Goal: Task Accomplishment & Management: Use online tool/utility

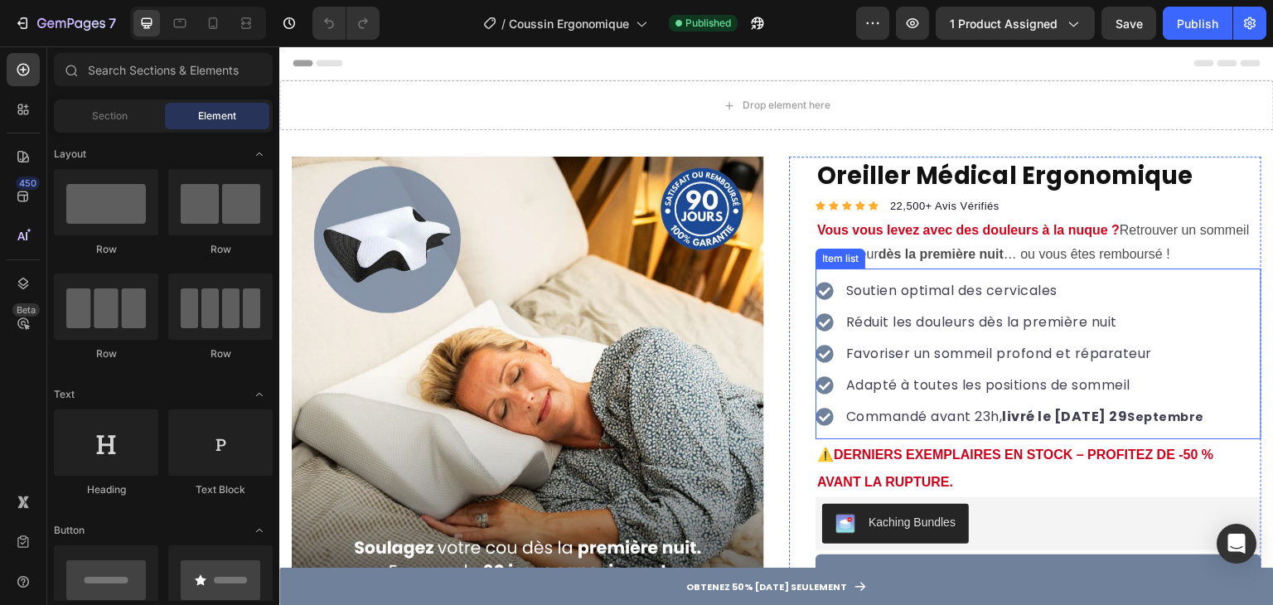
drag, startPoint x: 1071, startPoint y: 416, endPoint x: 1060, endPoint y: 415, distance: 10.8
click at [1071, 415] on strong "livré le [DATE] 29" at bounding box center [1065, 416] width 125 height 19
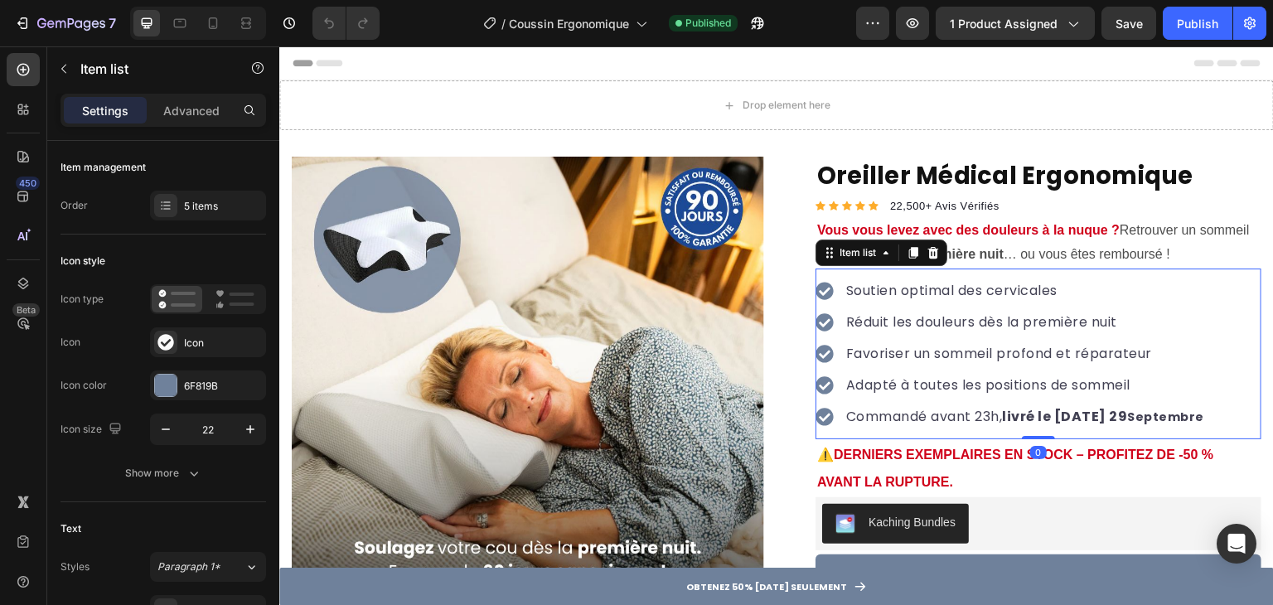
click at [1058, 415] on strong "livré le [DATE] 29" at bounding box center [1065, 416] width 125 height 19
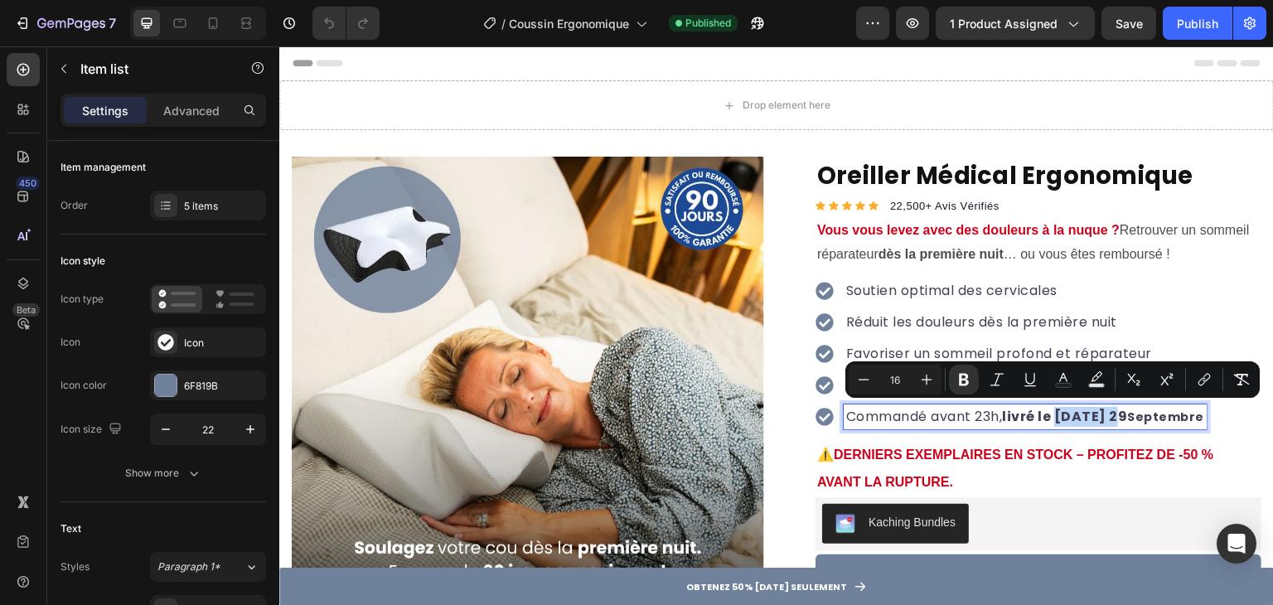
drag, startPoint x: 1057, startPoint y: 415, endPoint x: 1106, endPoint y: 406, distance: 49.8
click at [1106, 407] on strong "livré le [DATE] 29" at bounding box center [1065, 416] width 125 height 19
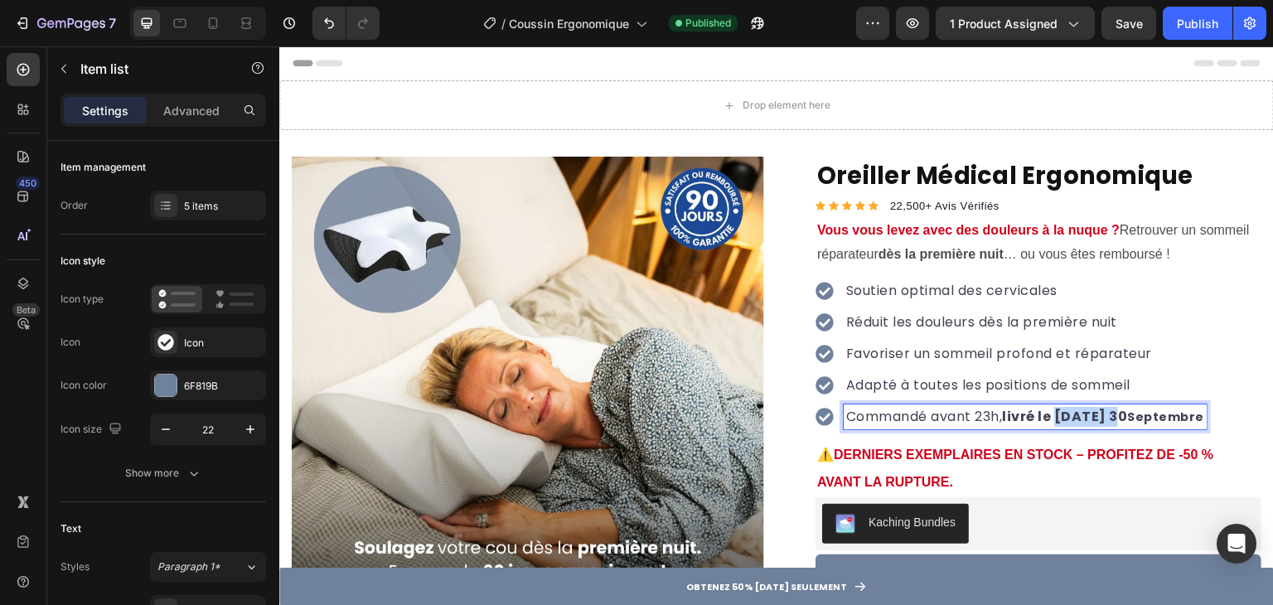
drag, startPoint x: 1057, startPoint y: 416, endPoint x: 1114, endPoint y: 416, distance: 57.2
click at [1114, 416] on strong "livré le [DATE] 30" at bounding box center [1065, 416] width 125 height 19
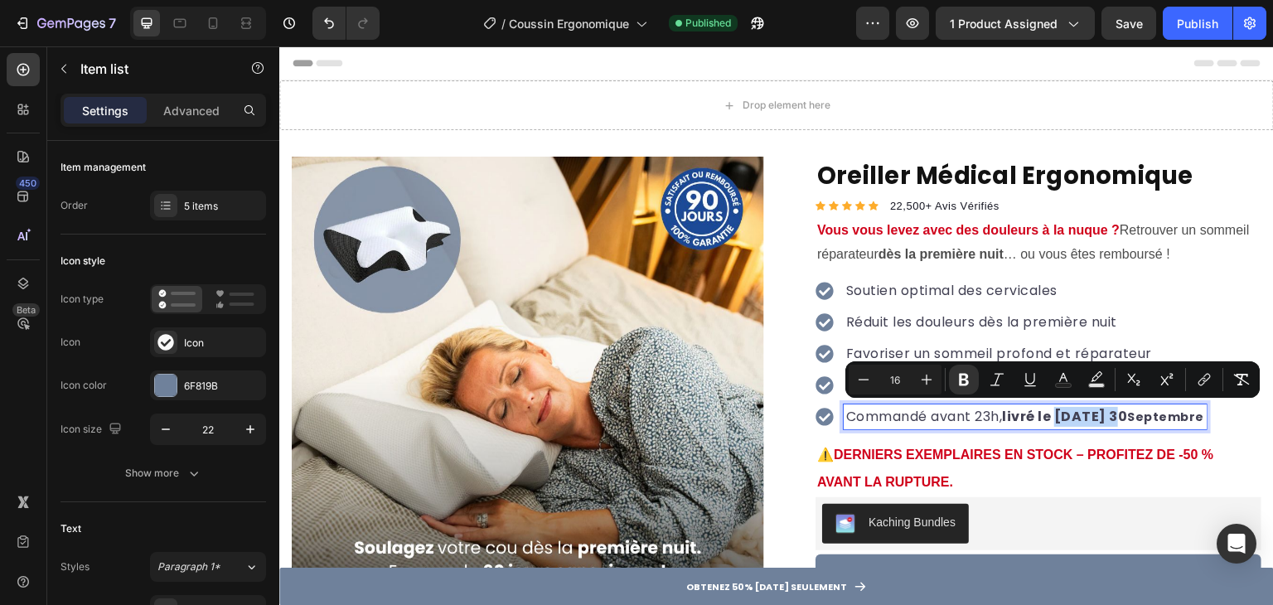
copy strong "[DATE] 30"
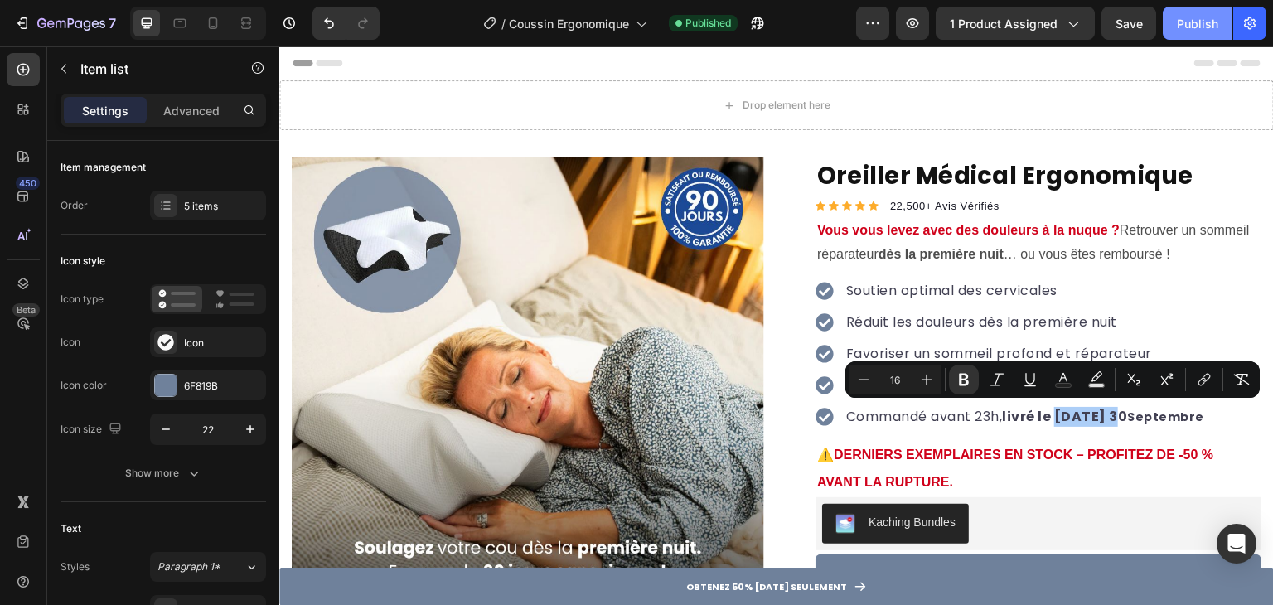
click at [1191, 22] on div "Publish" at bounding box center [1197, 23] width 41 height 17
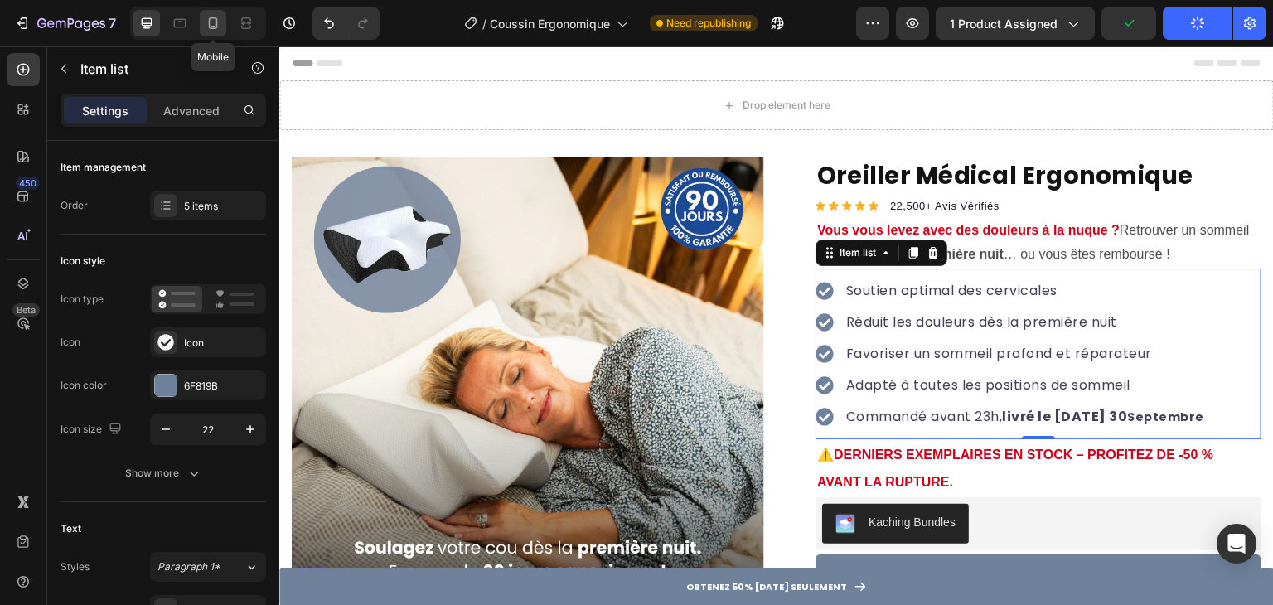
click at [218, 26] on icon at bounding box center [213, 23] width 17 height 17
type input "16"
type input "14"
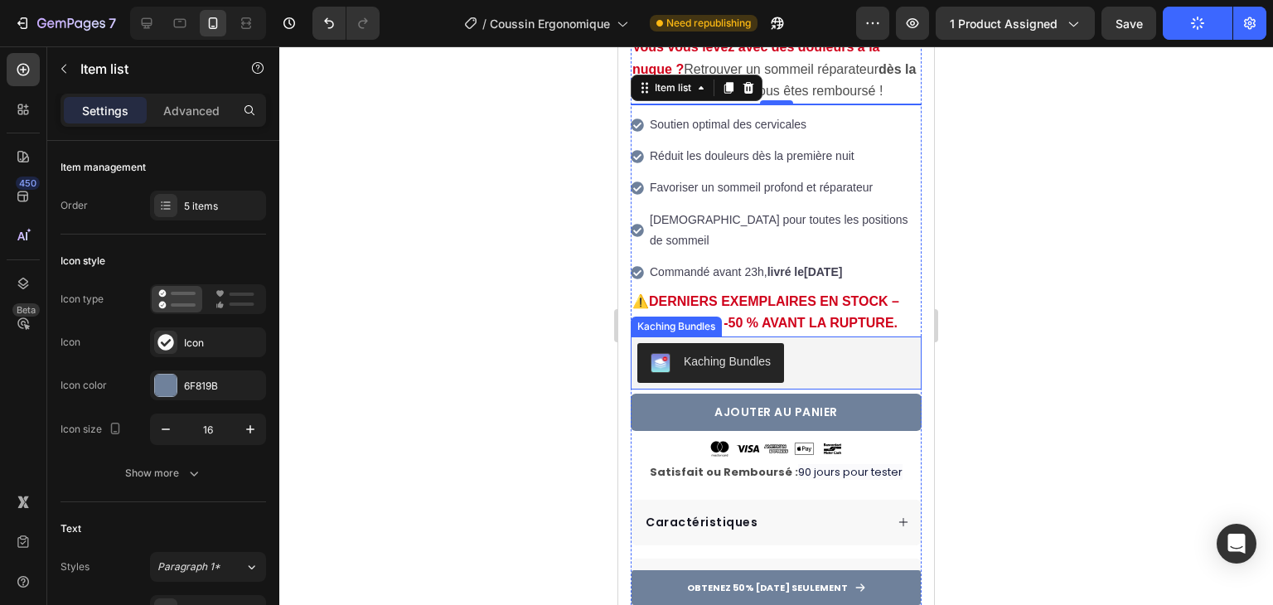
scroll to position [531, 0]
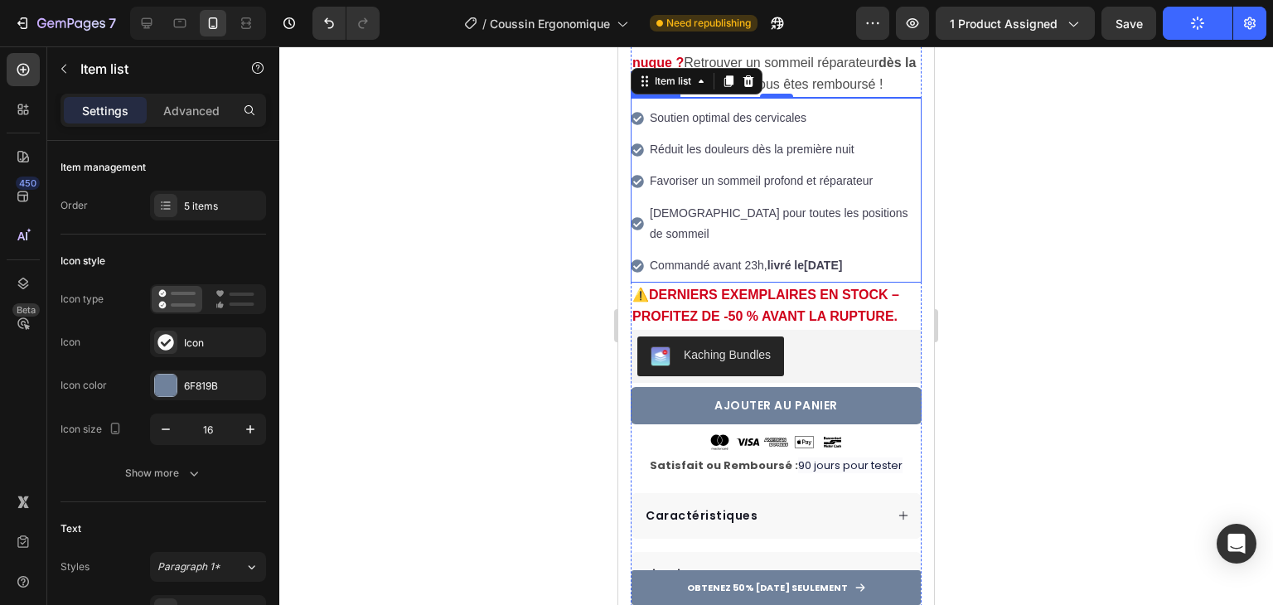
click at [818, 259] on strong "Lundi 29 Septembre" at bounding box center [823, 265] width 38 height 13
click at [811, 259] on strong "Lundi 29 Septembre" at bounding box center [823, 265] width 38 height 13
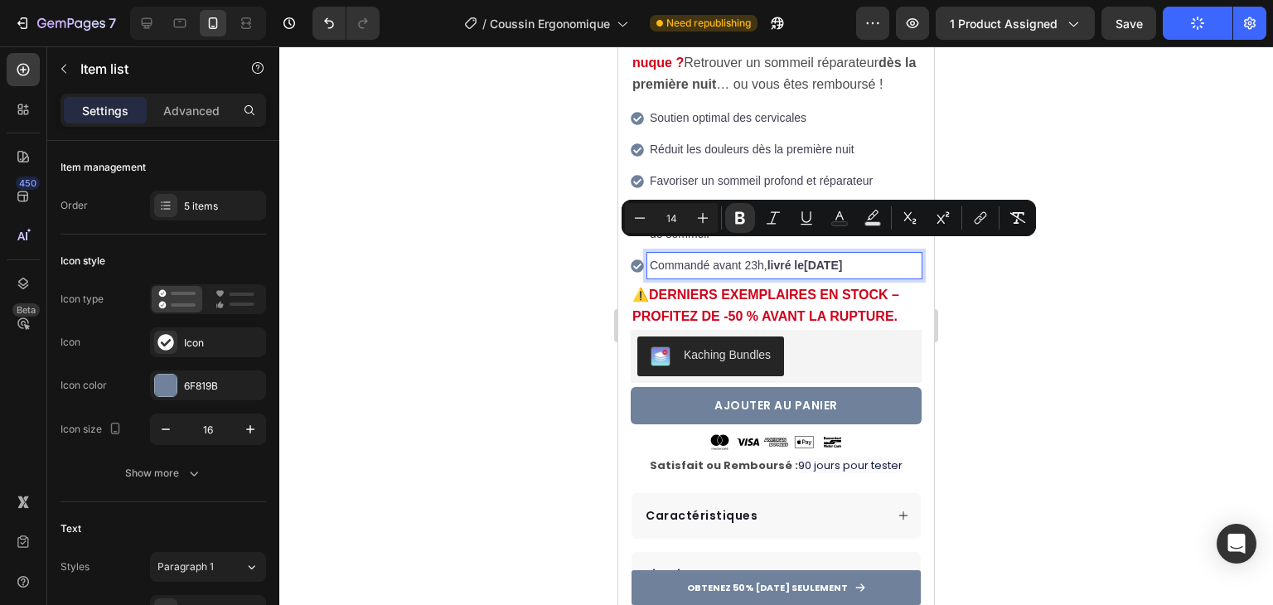
drag, startPoint x: 811, startPoint y: 250, endPoint x: 849, endPoint y: 250, distance: 38.1
click at [842, 259] on strong "Lundi 29 Septembre" at bounding box center [823, 265] width 38 height 13
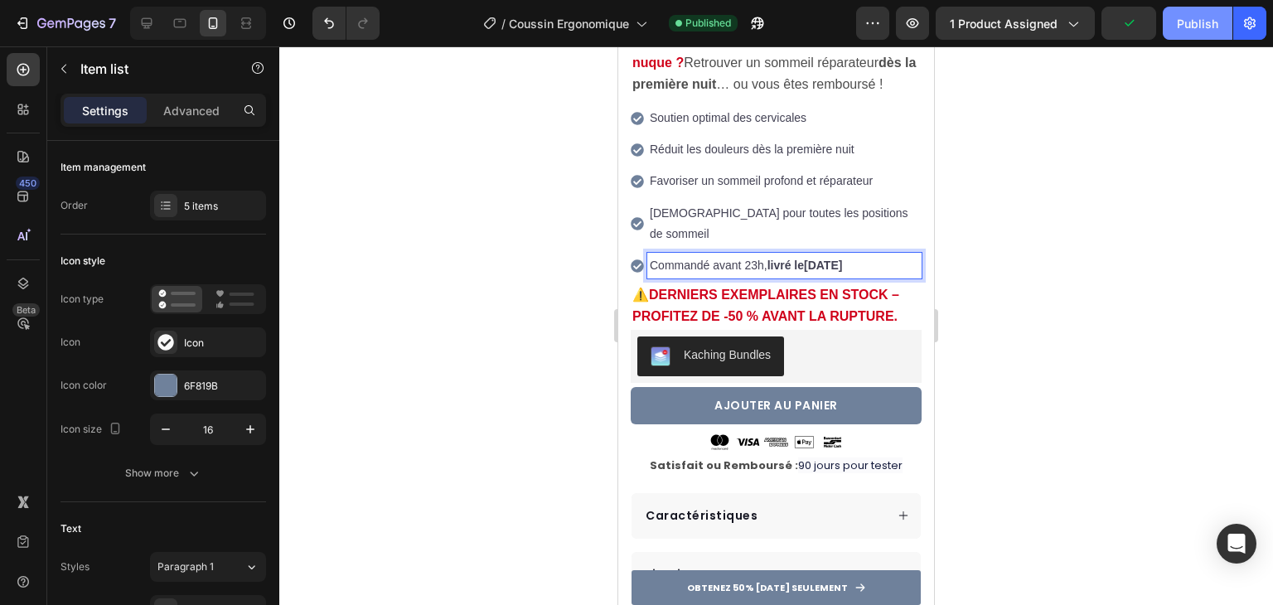
click at [1207, 15] on div "Publish" at bounding box center [1197, 23] width 41 height 17
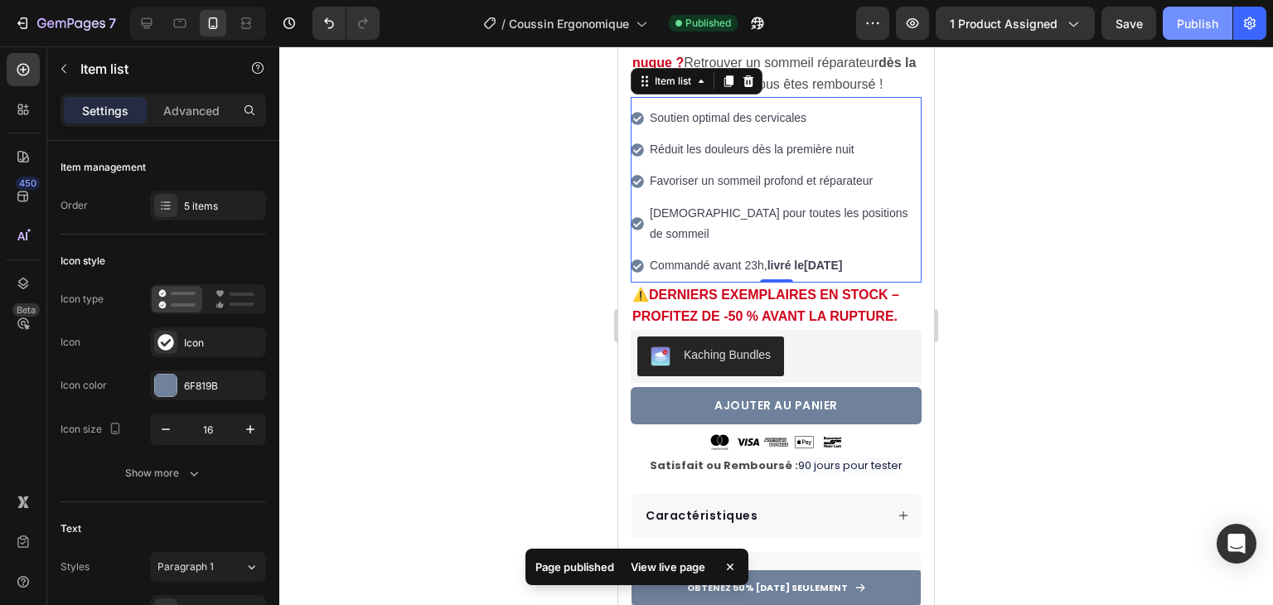
click at [1200, 22] on div "Publish" at bounding box center [1197, 23] width 41 height 17
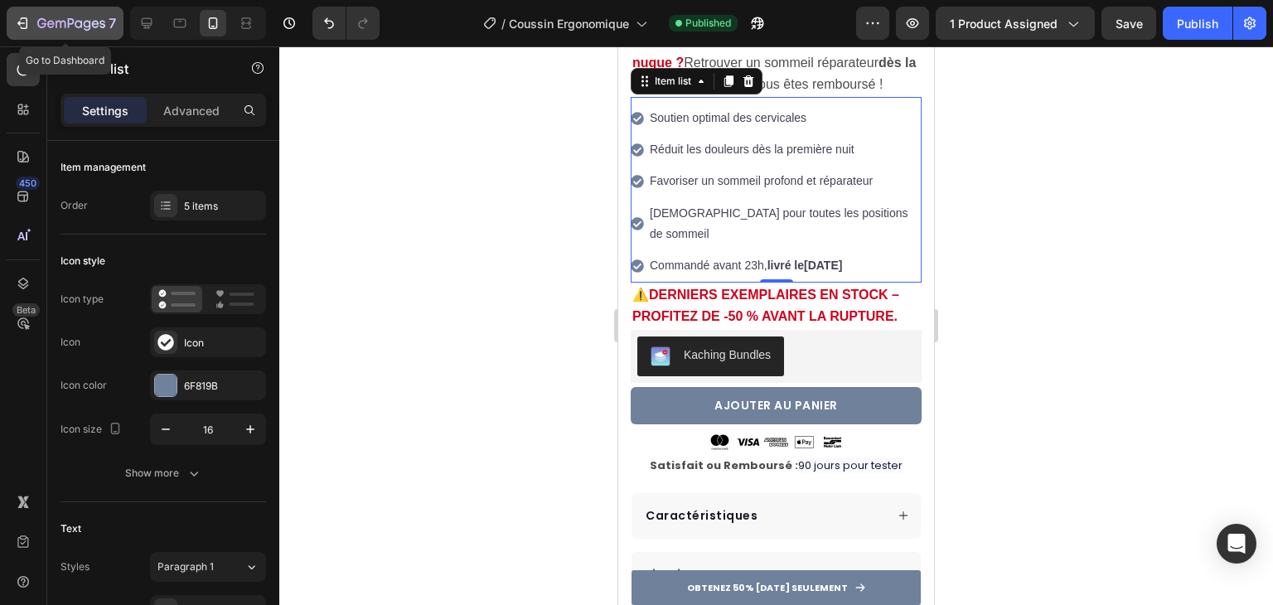
click at [93, 20] on icon "button" at bounding box center [71, 24] width 68 height 14
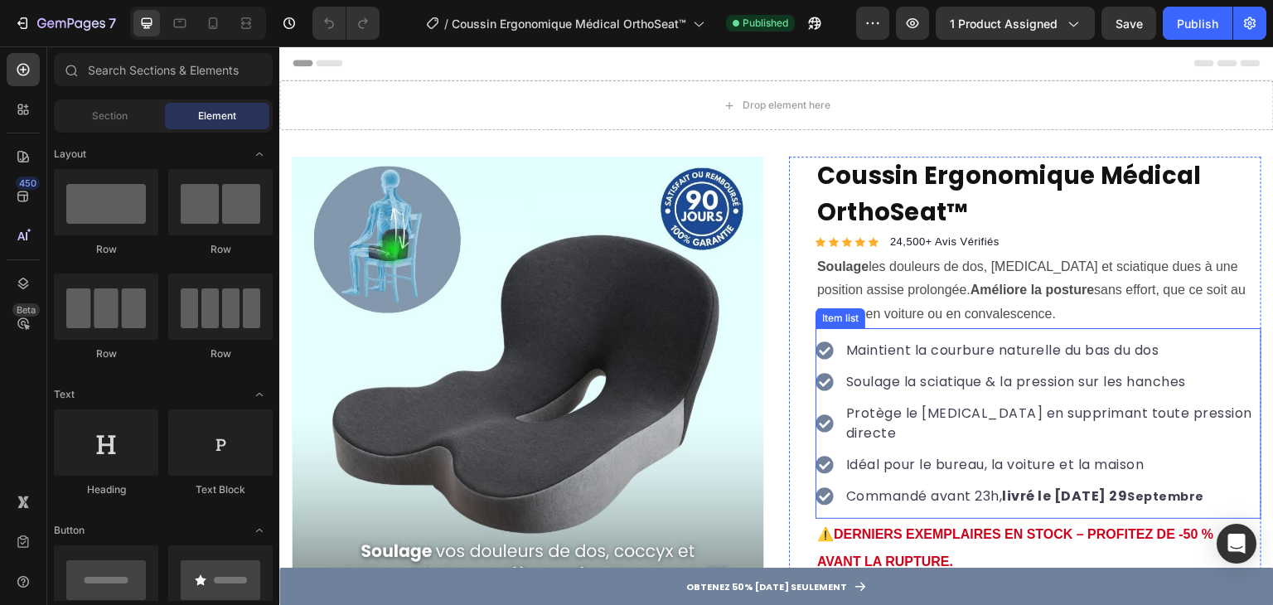
click at [1071, 487] on strong "livré le [DATE] 29" at bounding box center [1065, 496] width 125 height 19
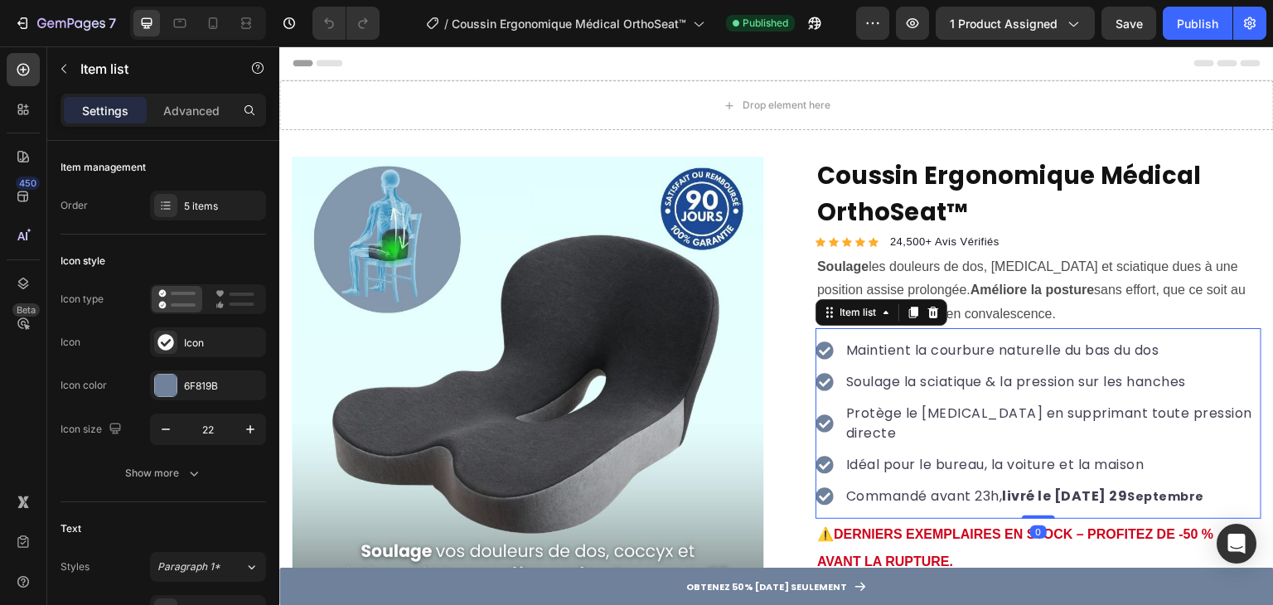
click at [1059, 487] on strong "livré le [DATE] 29" at bounding box center [1065, 496] width 125 height 19
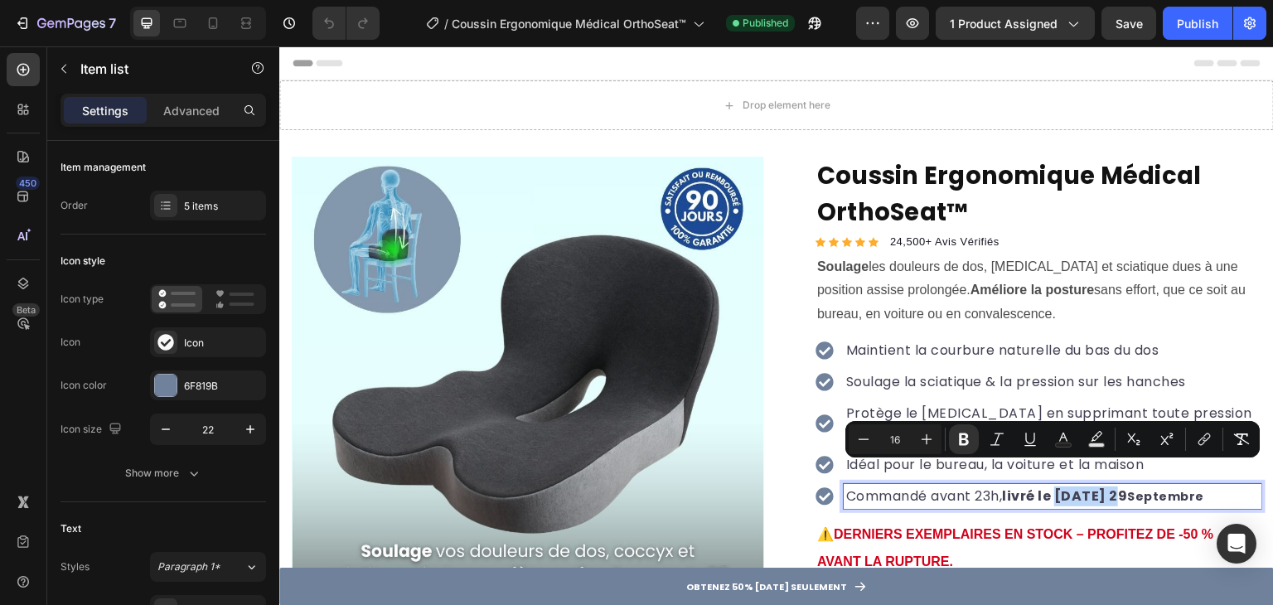
drag, startPoint x: 1056, startPoint y: 470, endPoint x: 1114, endPoint y: 479, distance: 58.7
click at [1114, 487] on strong "livré le [DATE] 29" at bounding box center [1065, 496] width 125 height 19
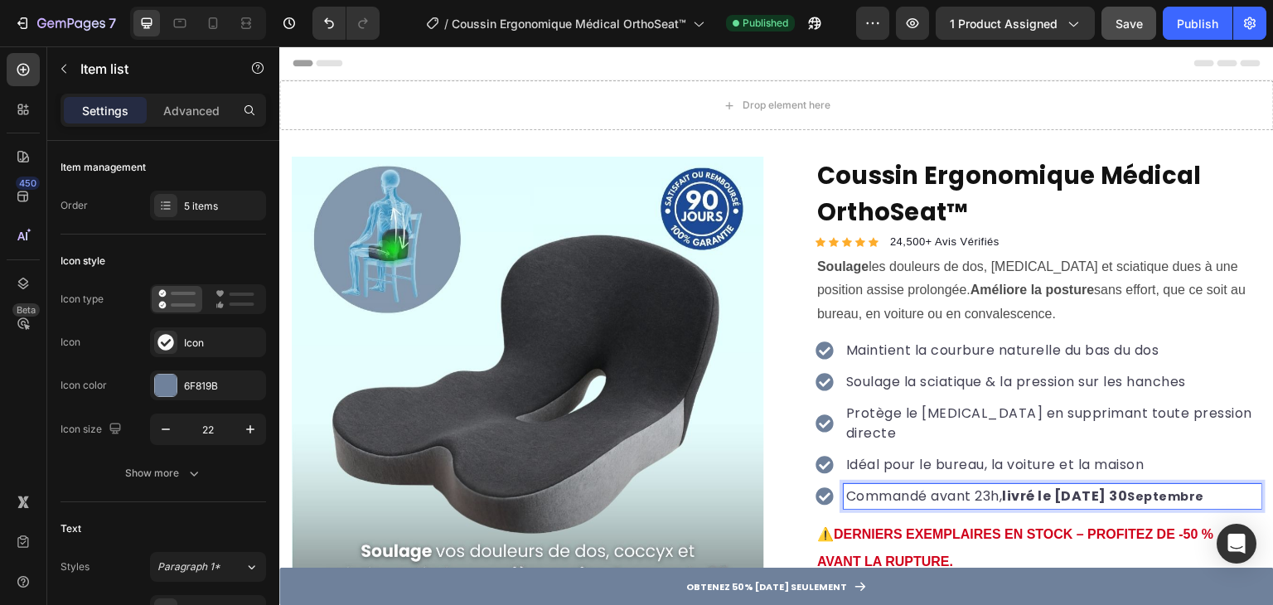
drag, startPoint x: 1191, startPoint y: 12, endPoint x: 1140, endPoint y: 34, distance: 55.3
click at [1191, 11] on button "Publish" at bounding box center [1198, 23] width 70 height 33
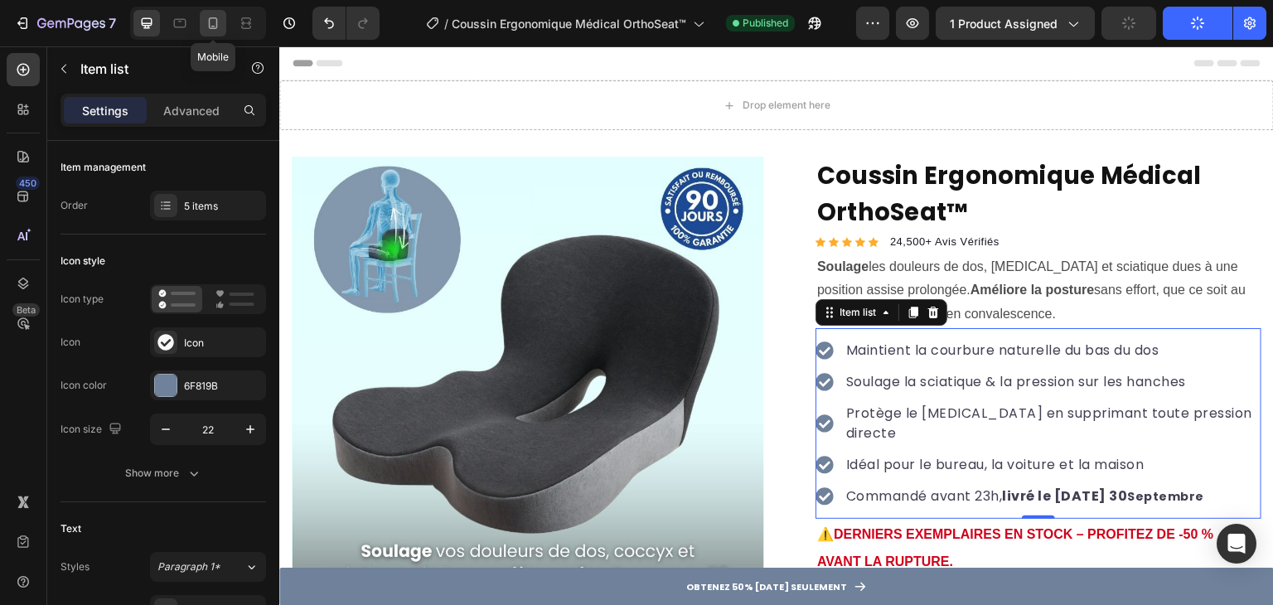
click at [212, 25] on icon at bounding box center [213, 23] width 17 height 17
type input "16"
type input "14"
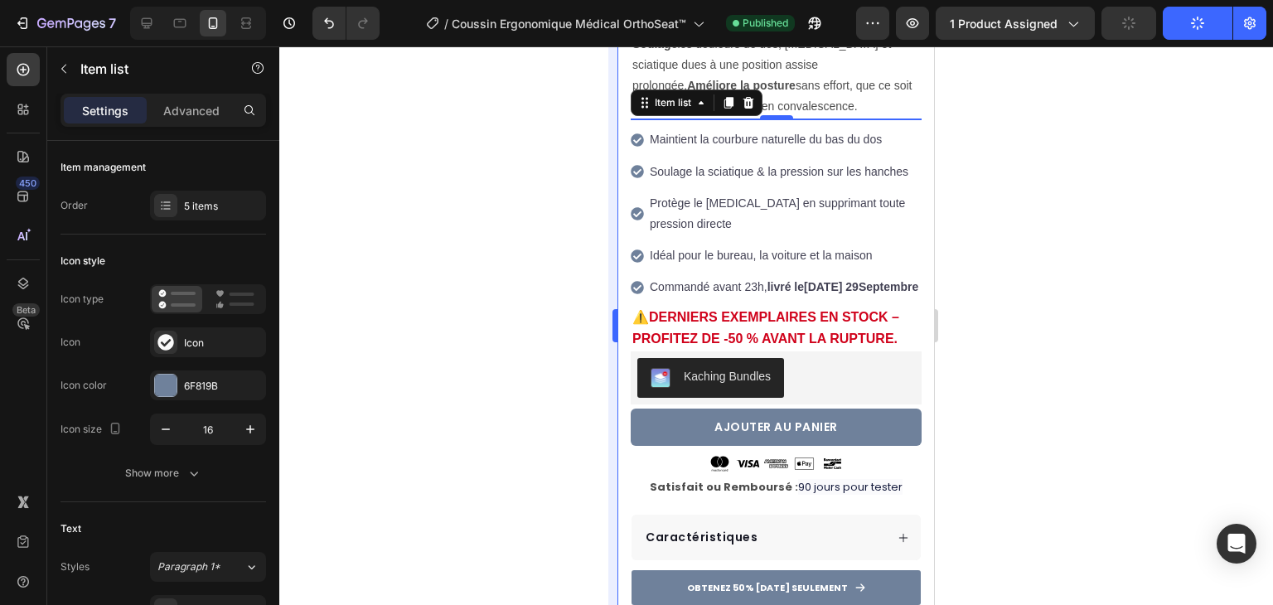
scroll to position [549, 0]
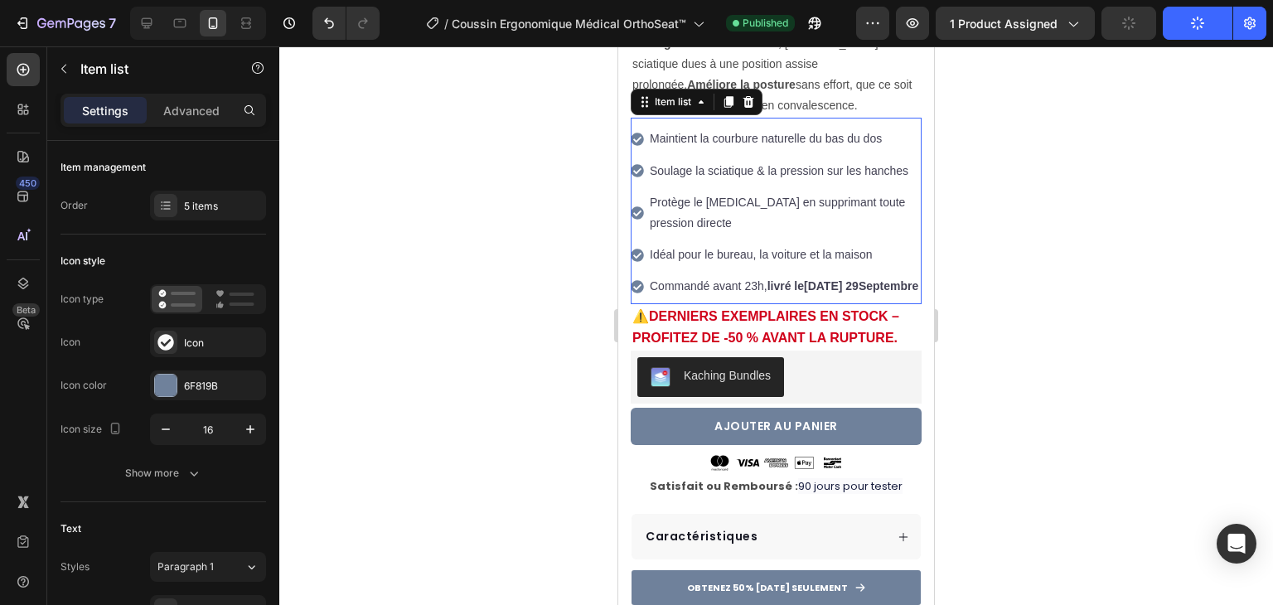
click at [816, 293] on strong "[DATE] 29" at bounding box center [831, 285] width 55 height 13
click at [804, 293] on strong "livré le" at bounding box center [786, 285] width 36 height 13
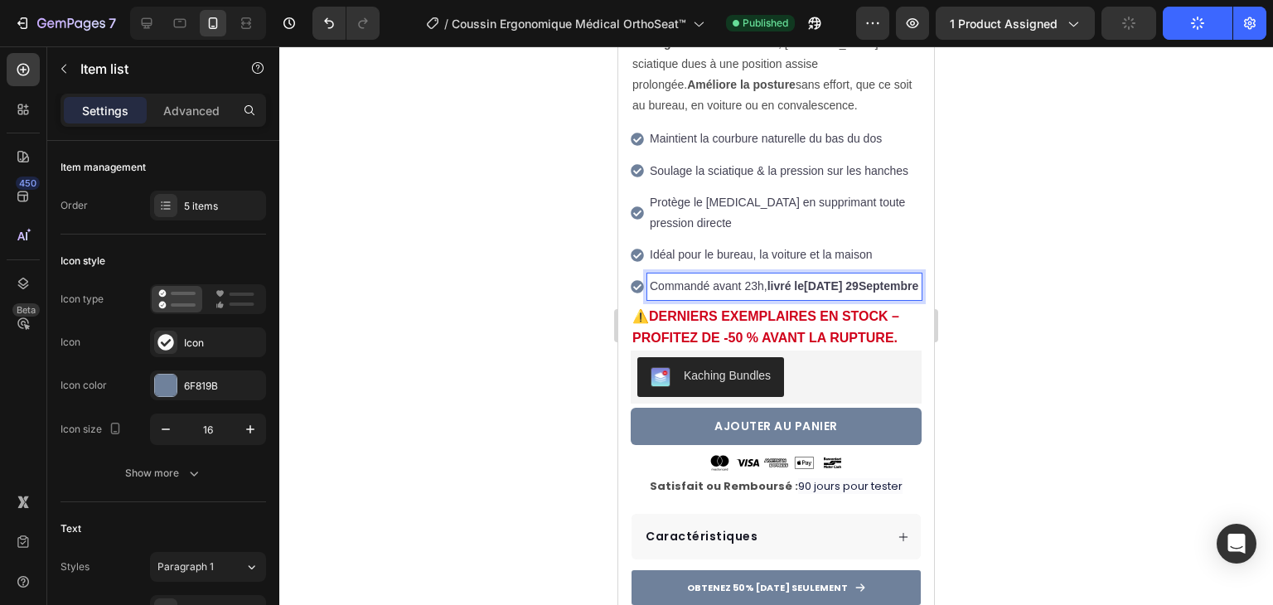
click at [812, 293] on strong "[DATE] 29" at bounding box center [831, 285] width 55 height 13
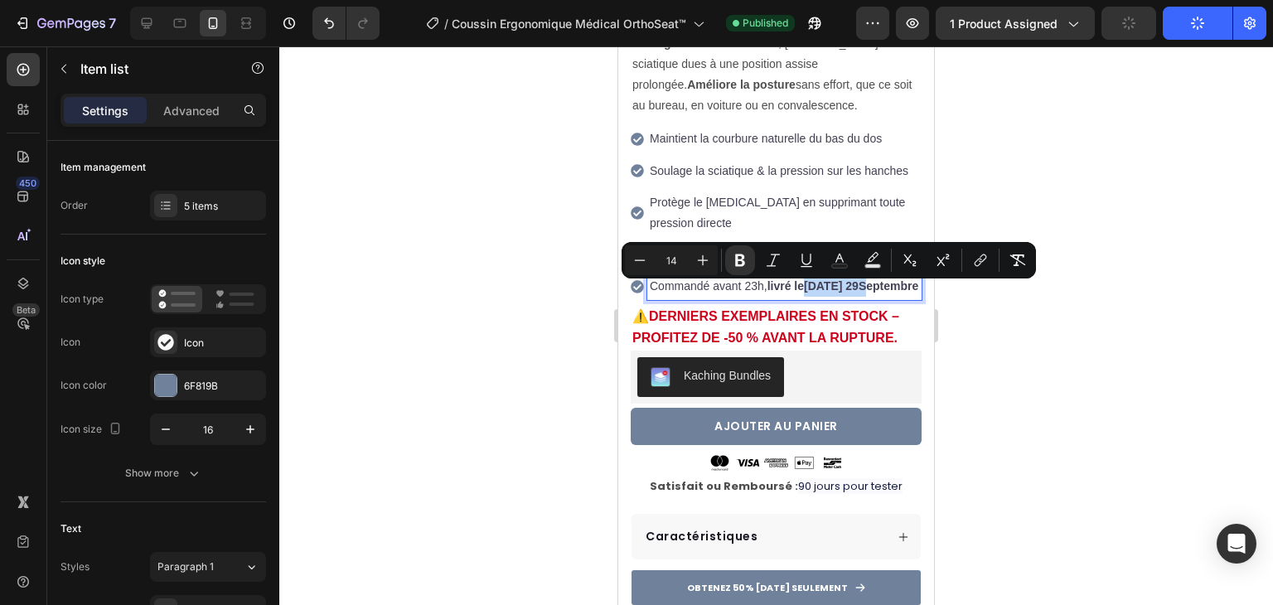
drag, startPoint x: 812, startPoint y: 293, endPoint x: 859, endPoint y: 292, distance: 46.4
click at [859, 292] on p "Commandé avant 23h, livré le [DATE]" at bounding box center [784, 286] width 269 height 21
click at [856, 292] on strong "[DATE] 29" at bounding box center [831, 285] width 55 height 13
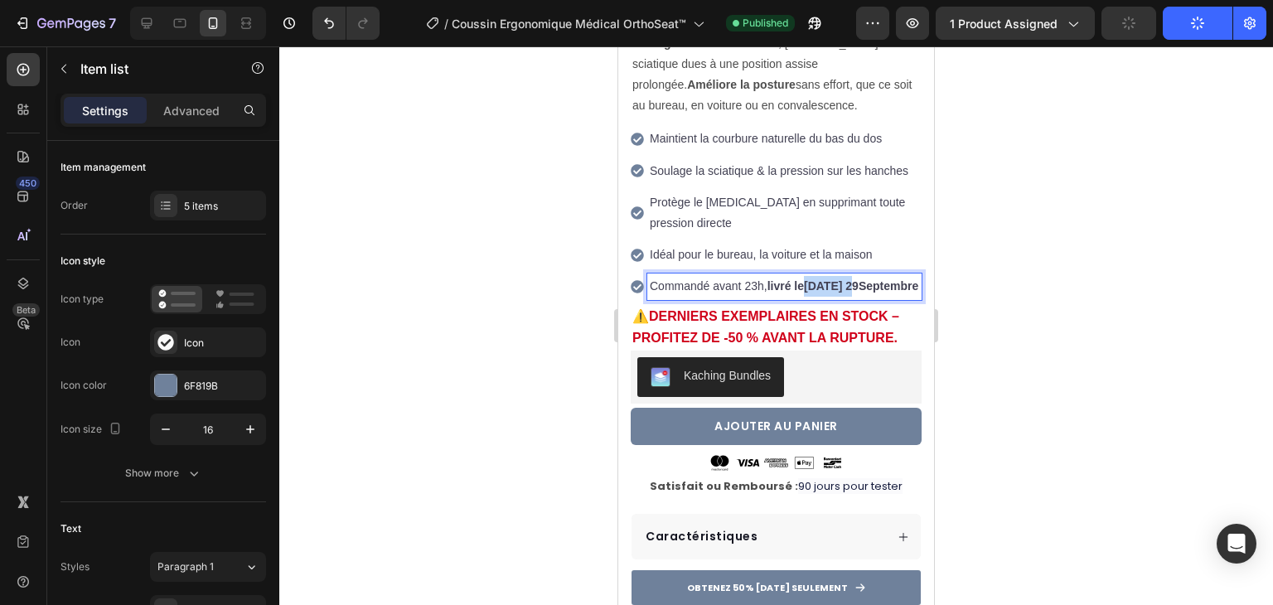
drag, startPoint x: 811, startPoint y: 290, endPoint x: 856, endPoint y: 290, distance: 45.6
click at [856, 290] on strong "[DATE] 29" at bounding box center [831, 285] width 55 height 13
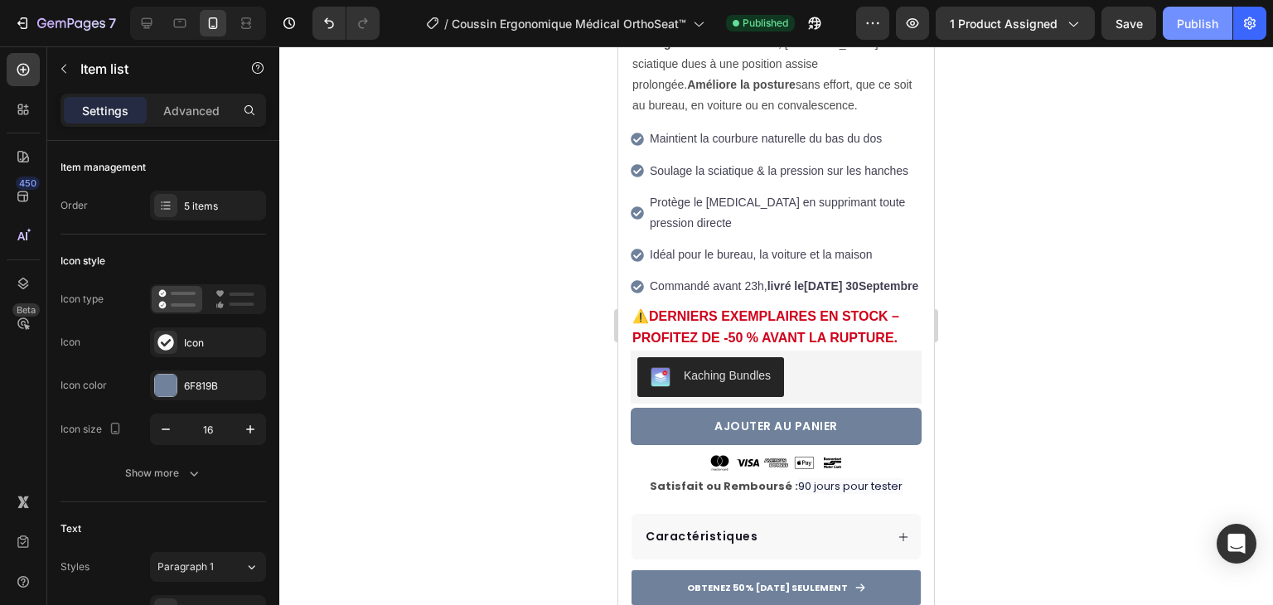
click at [1199, 23] on div "Publish" at bounding box center [1197, 23] width 41 height 17
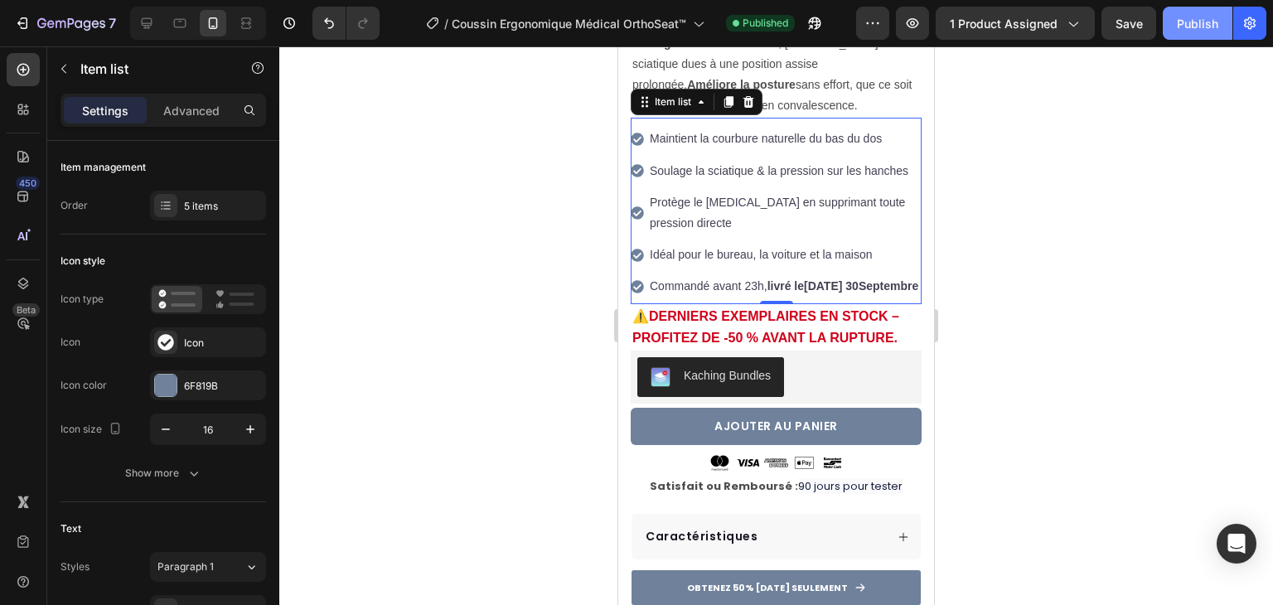
click at [1187, 12] on button "Publish" at bounding box center [1198, 23] width 70 height 33
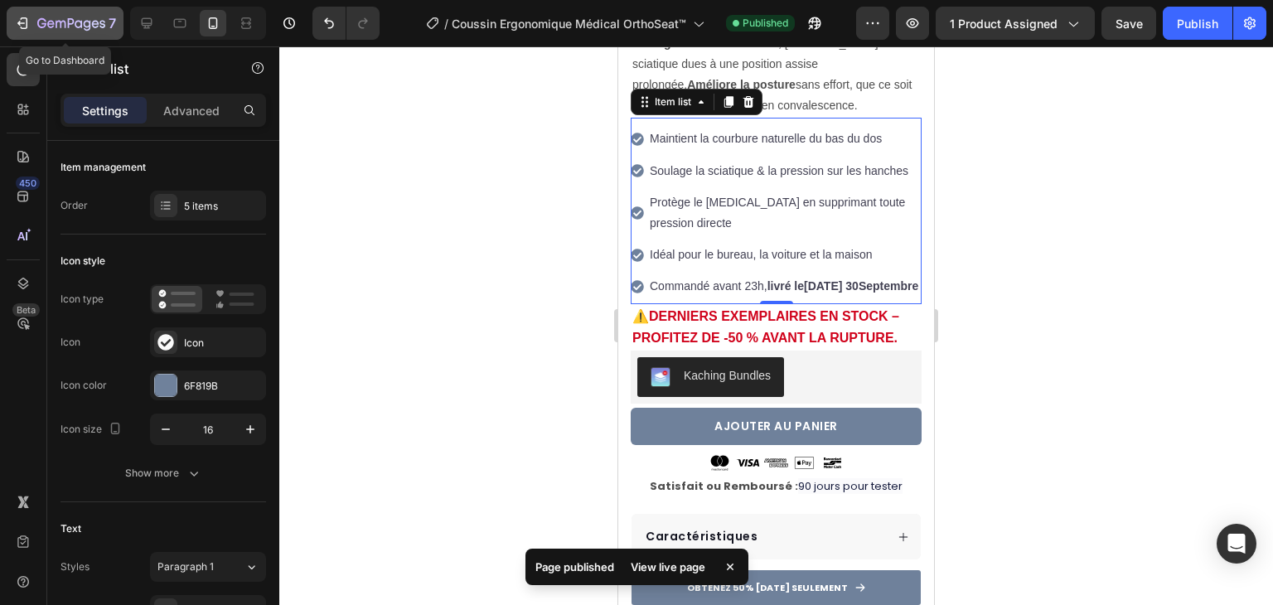
click at [66, 27] on icon "button" at bounding box center [71, 24] width 68 height 14
